Goal: Task Accomplishment & Management: Manage account settings

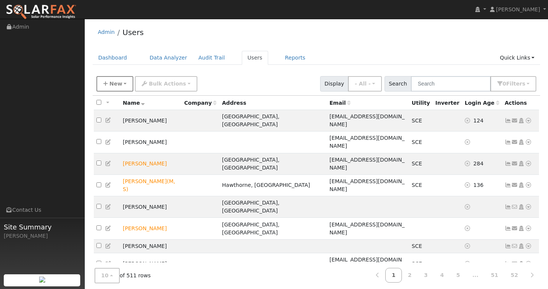
click at [112, 87] on span "New" at bounding box center [115, 84] width 13 height 6
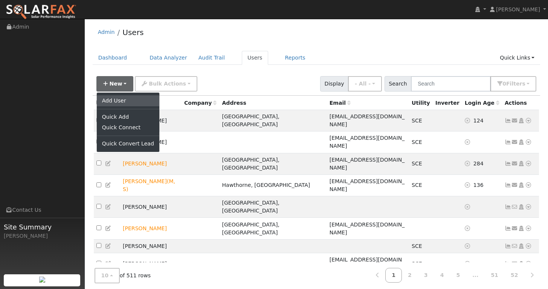
click at [118, 98] on link "Add User" at bounding box center [128, 100] width 63 height 11
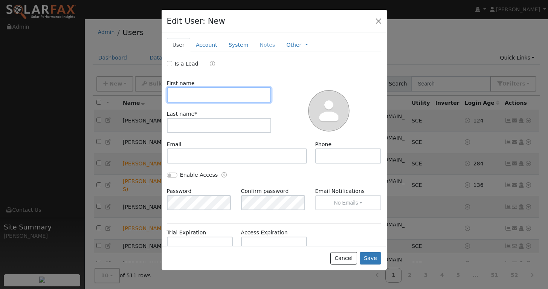
type input "t"
drag, startPoint x: 380, startPoint y: 23, endPoint x: 247, endPoint y: 26, distance: 132.7
click at [380, 23] on button "button" at bounding box center [379, 20] width 11 height 11
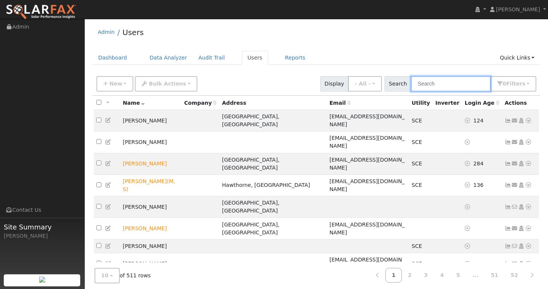
click at [449, 80] on input "text" at bounding box center [451, 83] width 80 height 15
paste input "[EMAIL_ADDRESS][DOMAIN_NAME]"
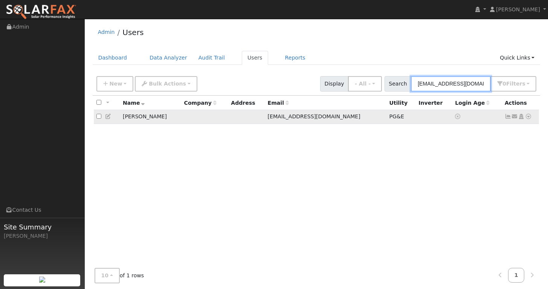
type input "[EMAIL_ADDRESS][DOMAIN_NAME]"
click at [511, 117] on icon at bounding box center [508, 116] width 7 height 5
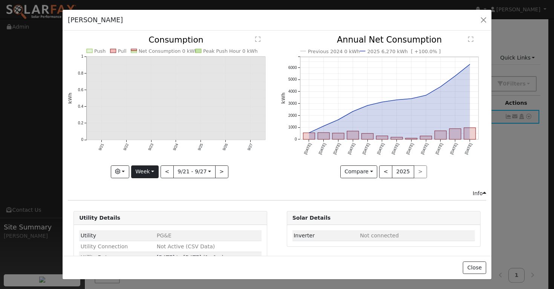
click at [144, 166] on button "Week" at bounding box center [145, 171] width 28 height 13
click at [147, 216] on link "Year" at bounding box center [158, 219] width 52 height 11
type input "[DATE]"
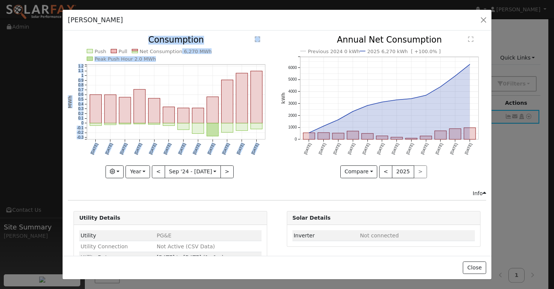
drag, startPoint x: 175, startPoint y: 49, endPoint x: 206, endPoint y: 51, distance: 31.7
click at [206, 51] on icon "Push Pull Net Consumption 6,270 MWh Peak Push Hour 2.0 MWh [DATE] Oct '[DATE] D…" at bounding box center [170, 106] width 205 height 141
click at [214, 55] on icon "Push Pull Net Consumption 6,270 MWh Peak Push Hour 2.0 MWh [DATE] Oct '[DATE] D…" at bounding box center [170, 106] width 205 height 141
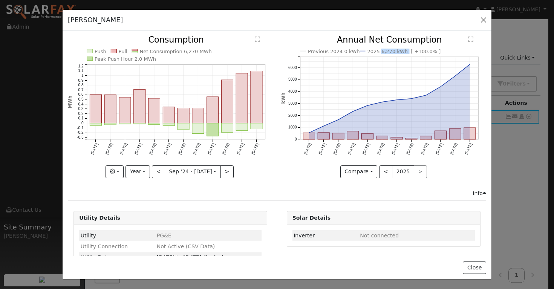
copy text "6,270 kWh"
drag, startPoint x: 400, startPoint y: 51, endPoint x: 377, endPoint y: 54, distance: 22.7
click at [377, 54] on text "2025 6,270 kWh [ +100.0% ]" at bounding box center [403, 52] width 73 height 6
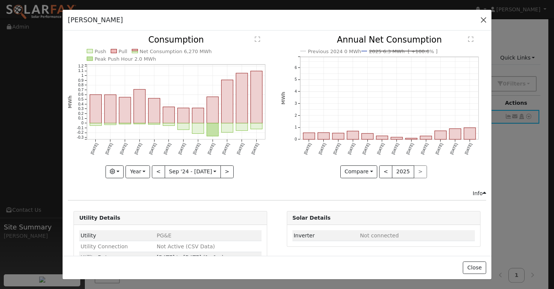
click at [481, 20] on button "button" at bounding box center [483, 20] width 11 height 11
